Goal: Find specific page/section: Find specific page/section

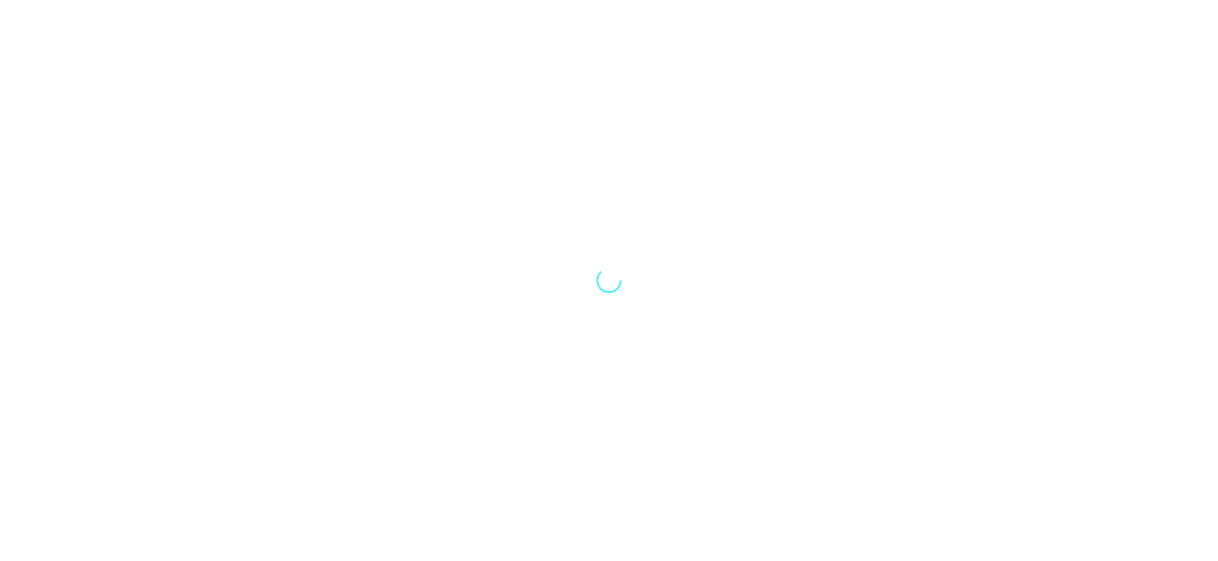
select select "Song"
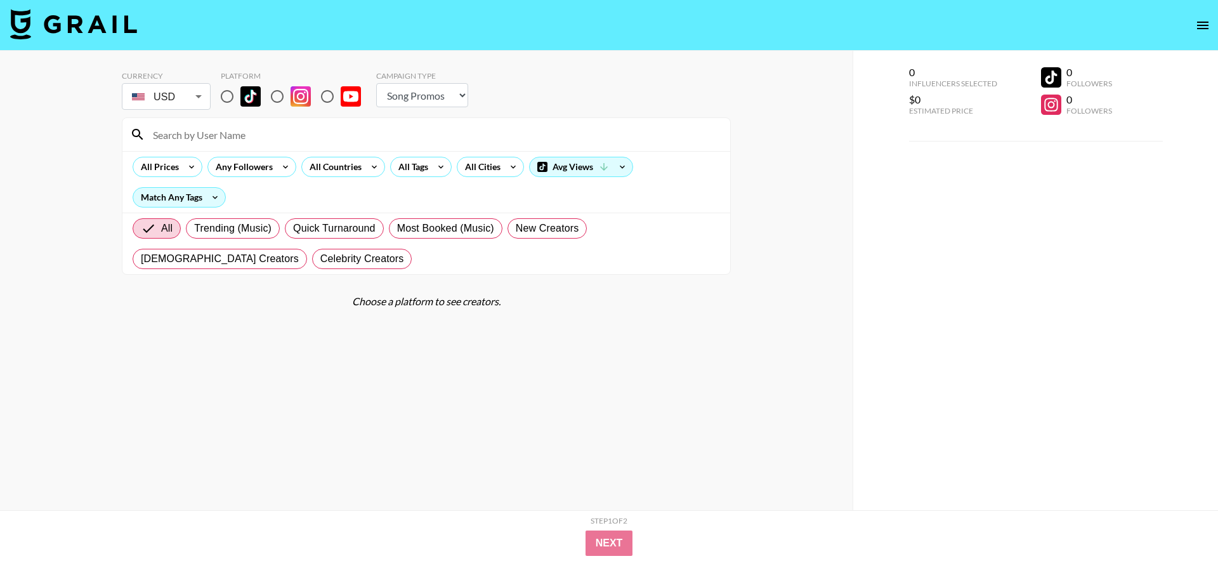
drag, startPoint x: 487, startPoint y: 277, endPoint x: 478, endPoint y: 269, distance: 12.1
click at [484, 277] on section "Currency USD USD ​ Platform Campaign Type Choose Type... Song Promos Brand Prom…" at bounding box center [426, 290] width 609 height 459
click at [345, 128] on input at bounding box center [433, 134] width 577 height 20
click at [233, 96] on input "radio" at bounding box center [227, 96] width 27 height 27
radio input "true"
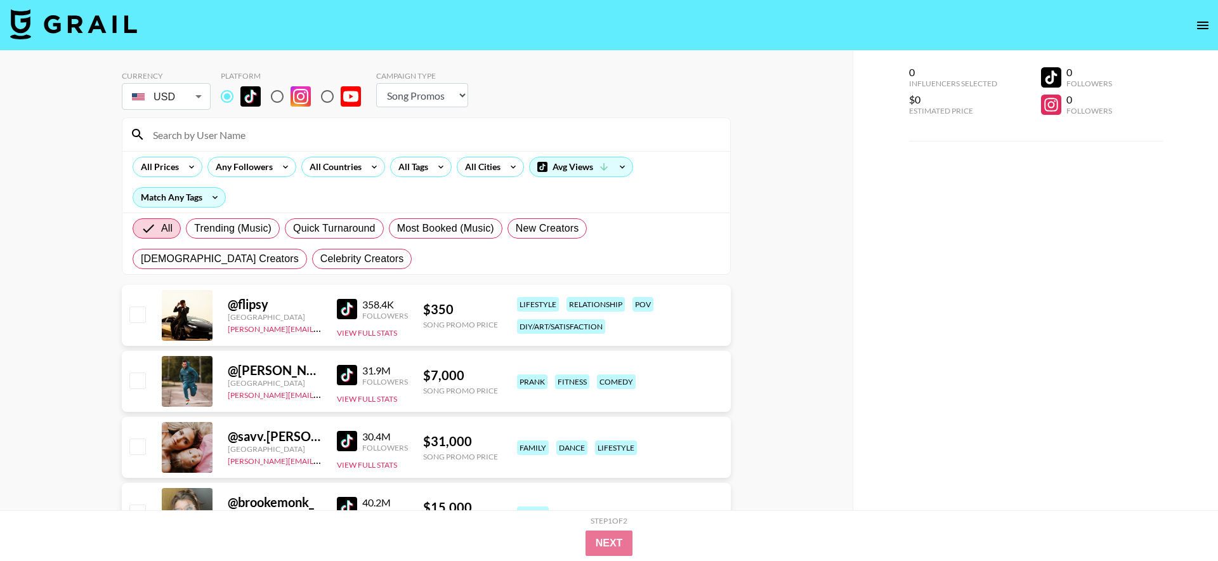
click at [266, 135] on input at bounding box center [433, 134] width 577 height 20
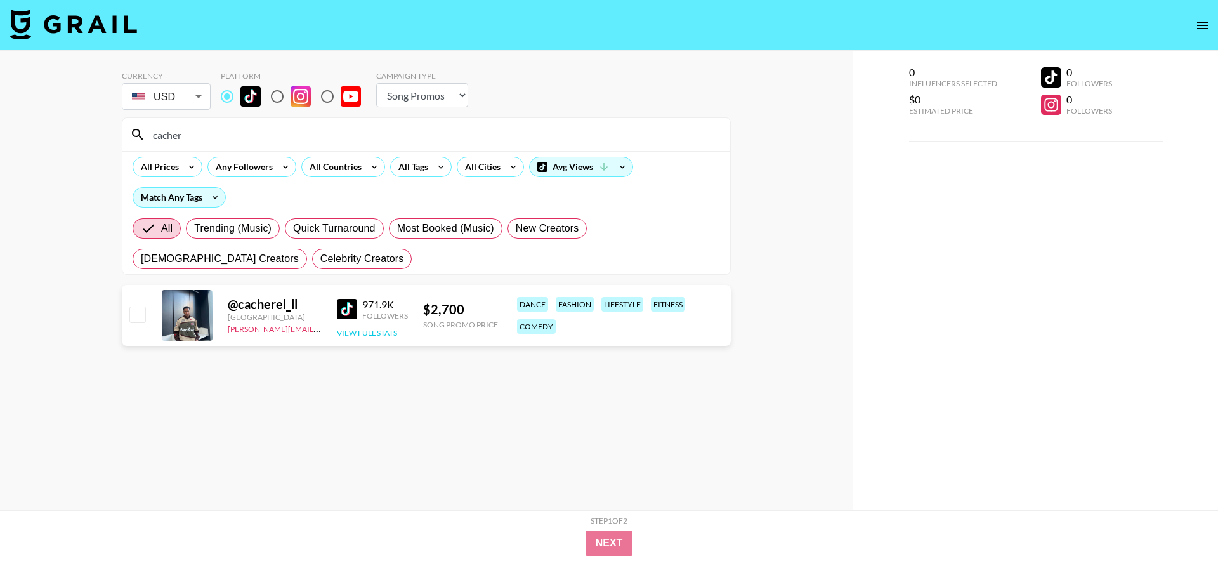
type input "cacher"
click at [378, 335] on button "View Full Stats" at bounding box center [367, 333] width 60 height 10
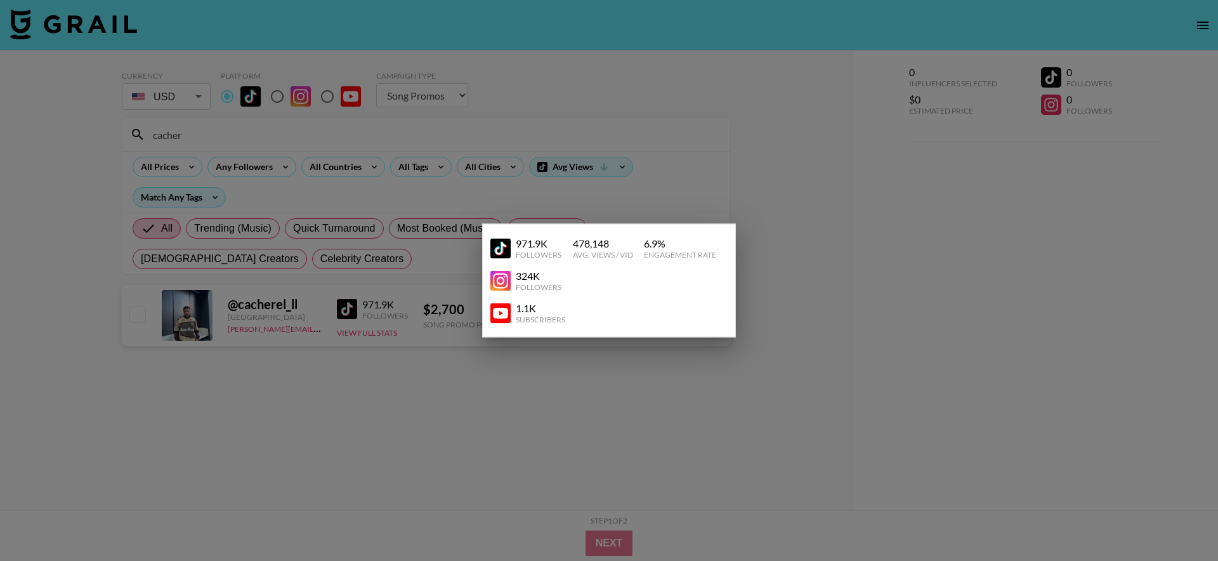
click at [365, 355] on div at bounding box center [609, 280] width 1218 height 561
